Goal: Find contact information: Find contact information

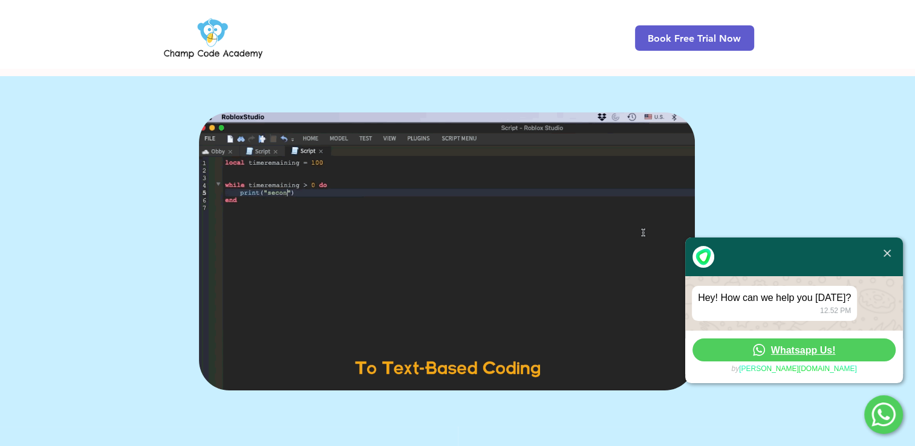
click at [841, 354] on link "Whatsapp Us!" at bounding box center [794, 350] width 203 height 23
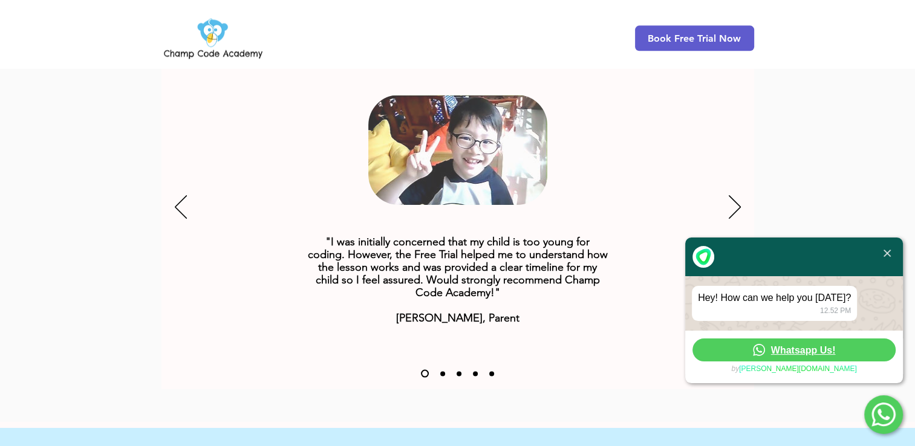
scroll to position [1936, 0]
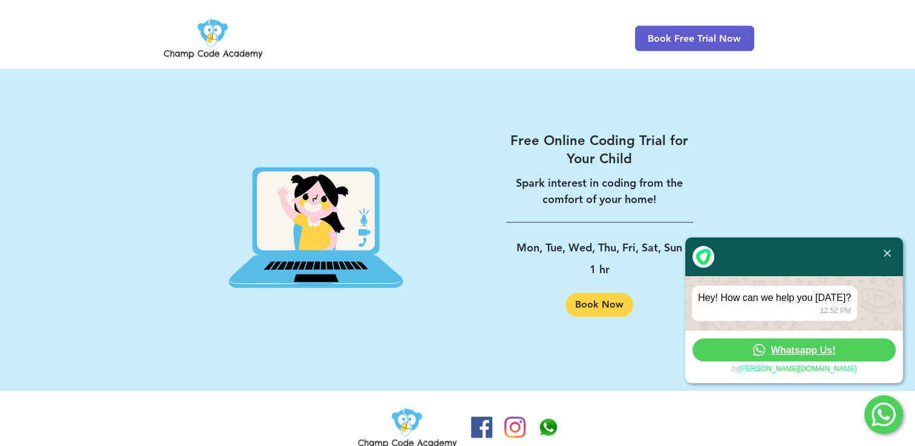
click at [550, 417] on img "Champ Code Academy WhatsApp" at bounding box center [548, 427] width 21 height 21
click at [842, 325] on div "Hey! How can we help you [DATE]? 12.52 PM" at bounding box center [794, 303] width 218 height 54
click at [830, 359] on link "Whatsapp Us!" at bounding box center [794, 350] width 203 height 23
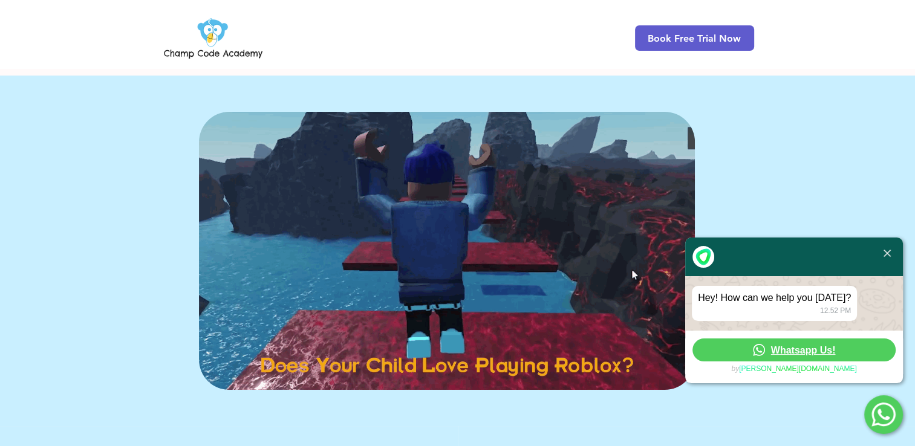
scroll to position [0, 0]
